Goal: Find specific page/section: Find specific page/section

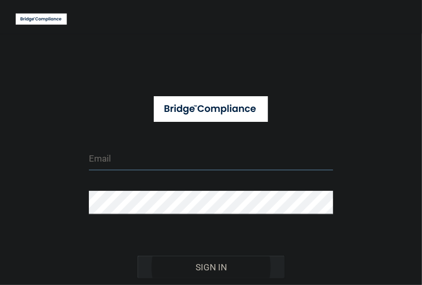
type input "[EMAIL_ADDRESS][DOMAIN_NAME]"
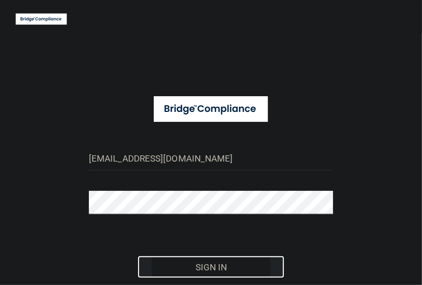
click at [205, 267] on button "Sign In" at bounding box center [211, 267] width 146 height 23
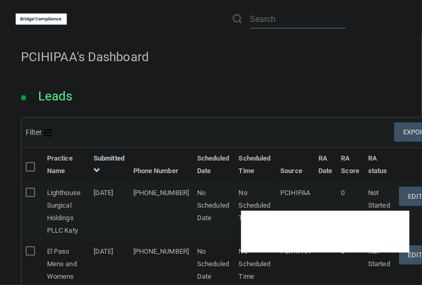
click at [268, 18] on input "text" at bounding box center [298, 18] width 96 height 19
paste input "Patriot Dental"
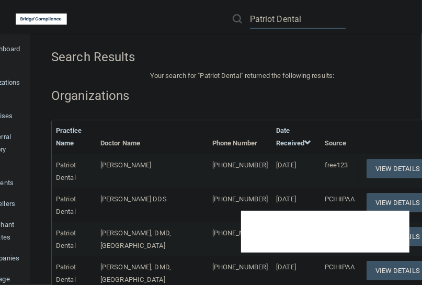
type input "Patriot Dental"
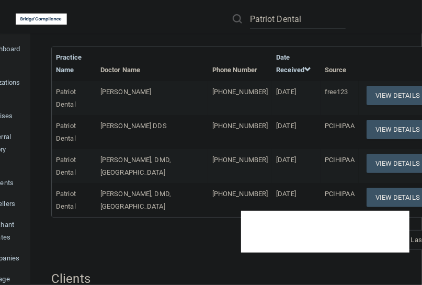
scroll to position [95, 0]
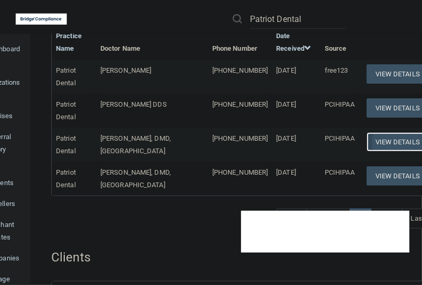
click at [390, 142] on button "View Details" at bounding box center [397, 141] width 62 height 19
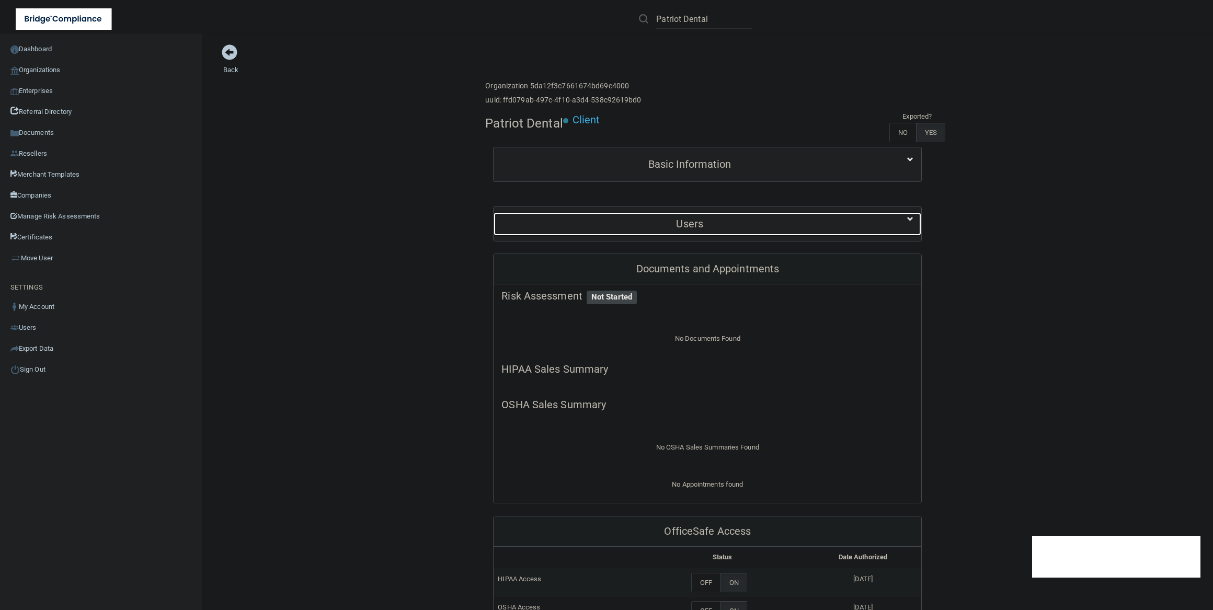
click at [421, 221] on h5 "Users" at bounding box center [689, 224] width 376 height 12
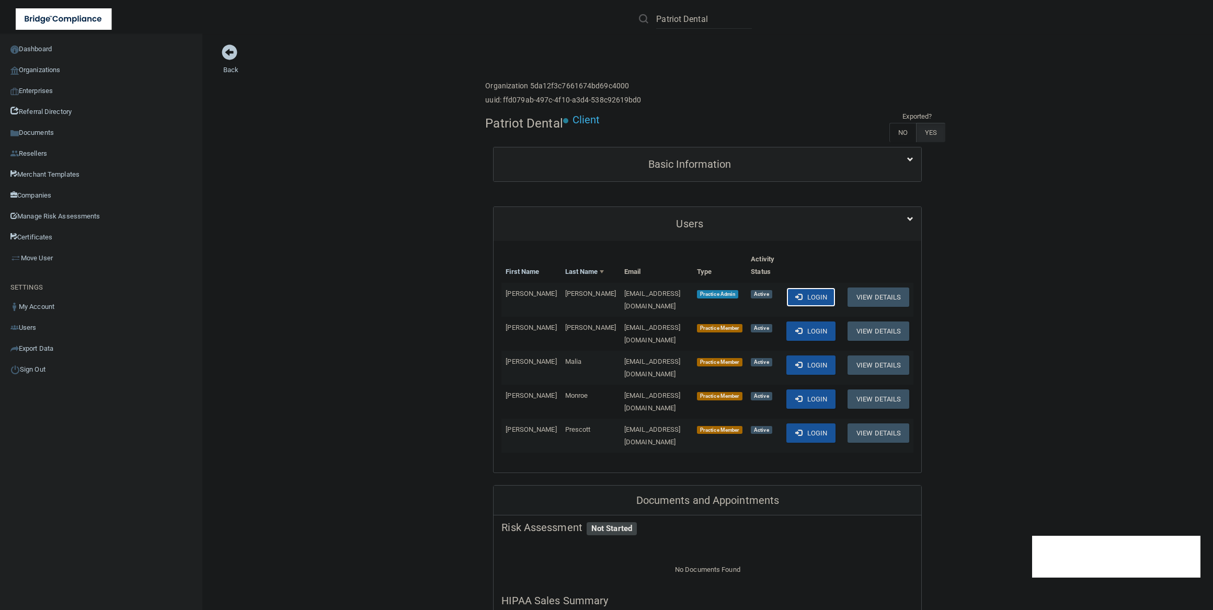
click at [421, 284] on button "Login" at bounding box center [811, 297] width 50 height 19
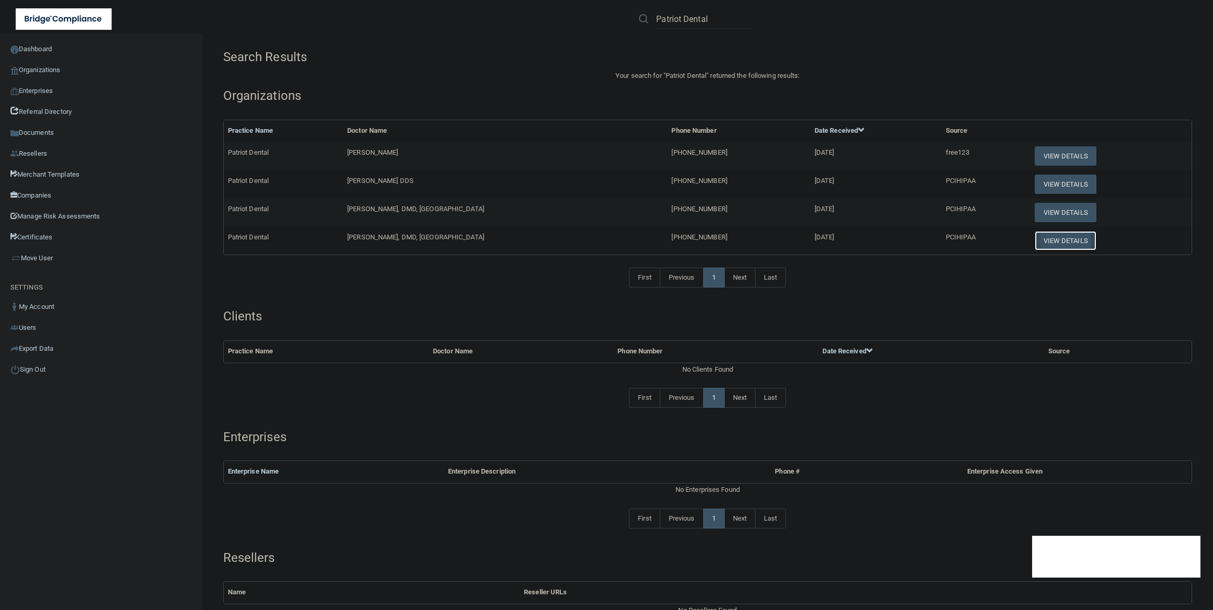
click at [421, 244] on button "View Details" at bounding box center [1066, 240] width 62 height 19
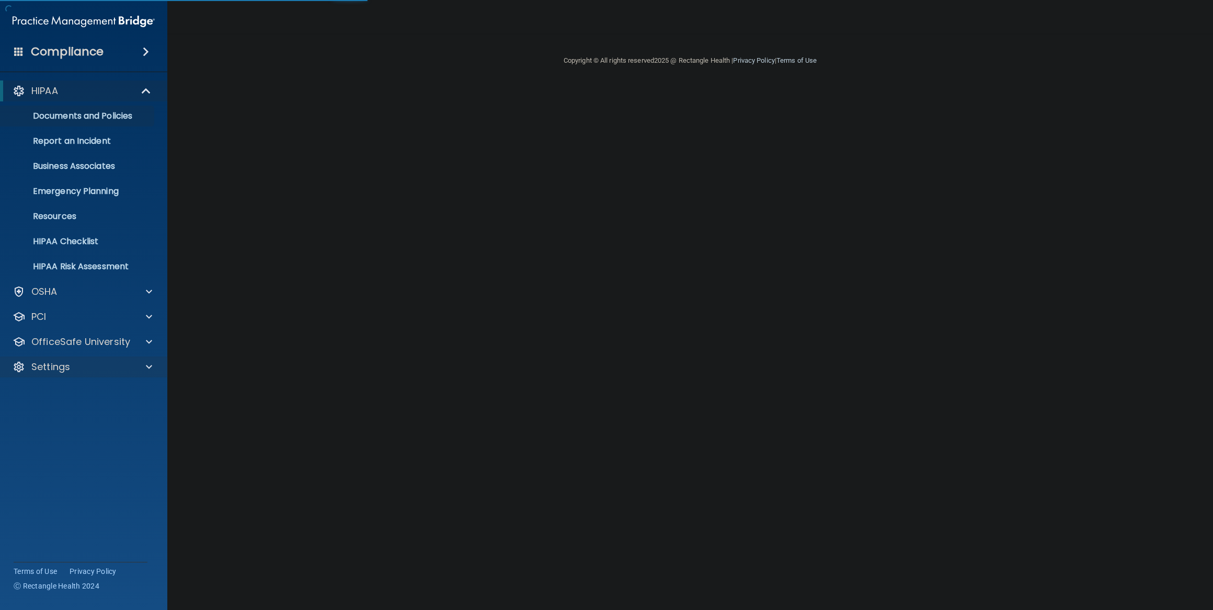
click at [78, 359] on div "Settings" at bounding box center [84, 367] width 168 height 21
